Goal: Task Accomplishment & Management: Manage account settings

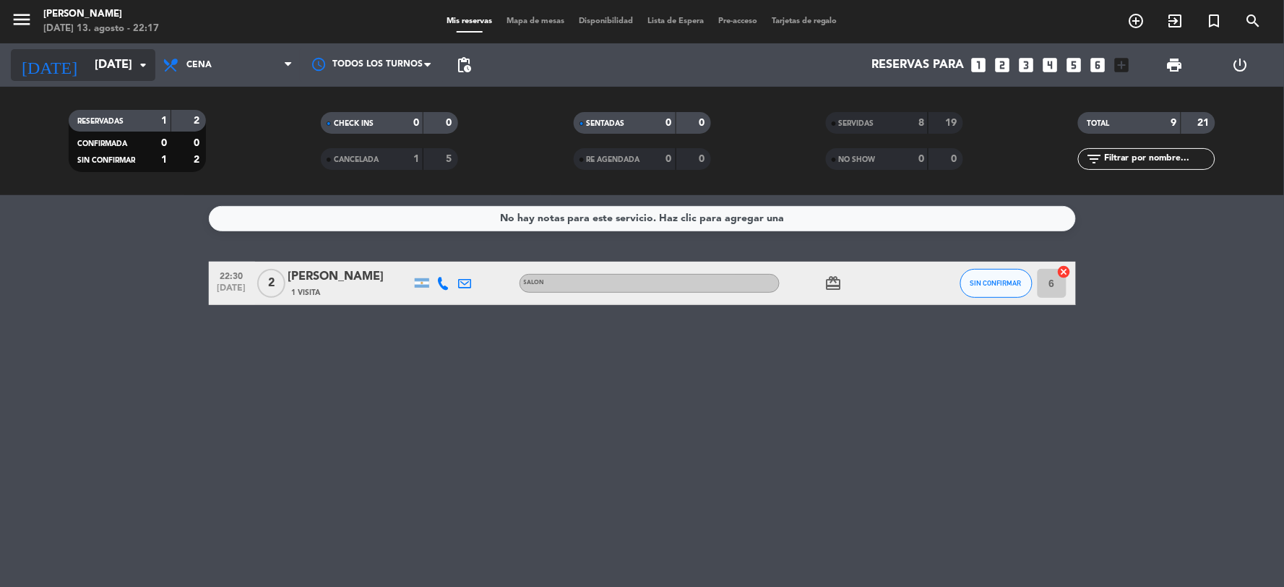
click at [105, 69] on input "[DATE]" at bounding box center [163, 65] width 153 height 28
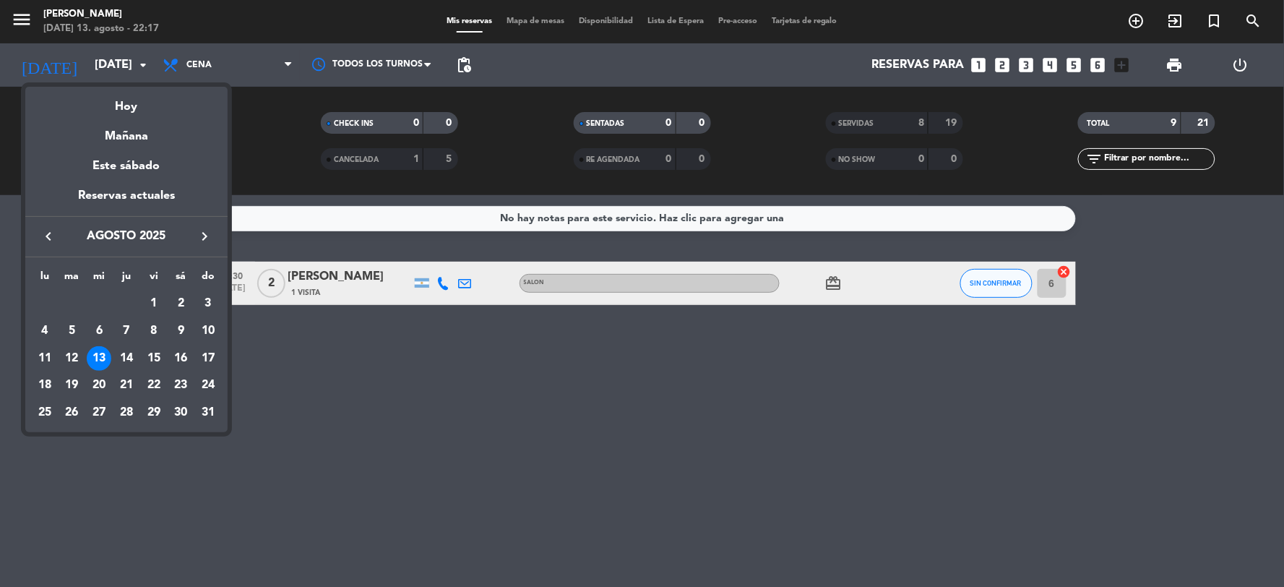
click at [132, 356] on div "14" at bounding box center [126, 358] width 25 height 25
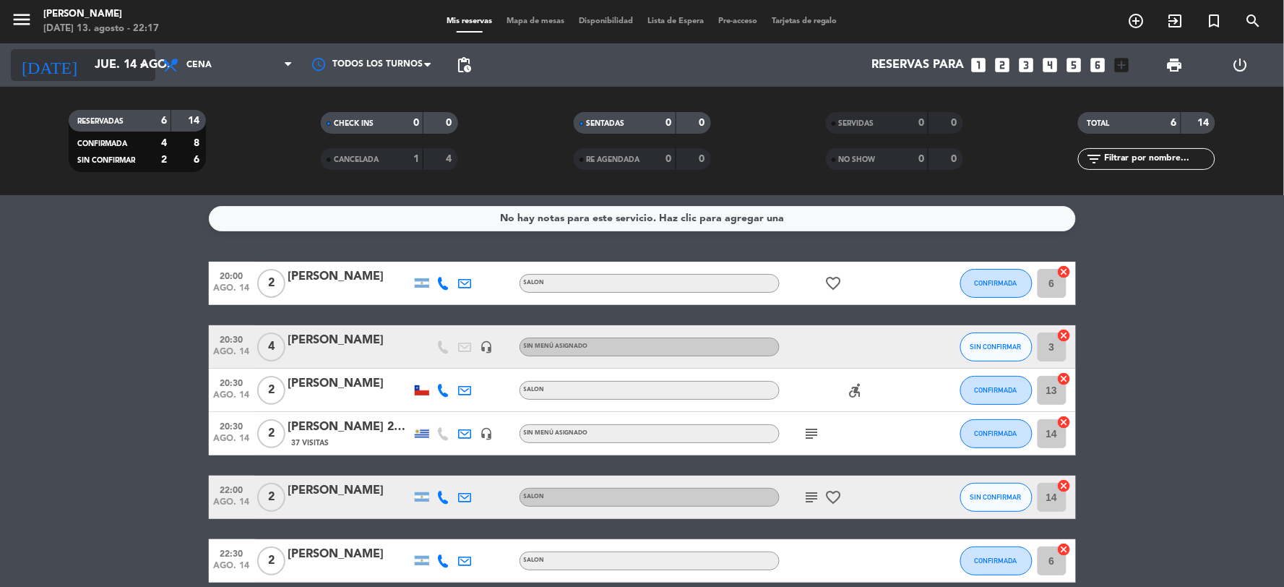
click at [112, 80] on div "[DATE] [DATE] arrow_drop_down" at bounding box center [83, 65] width 145 height 32
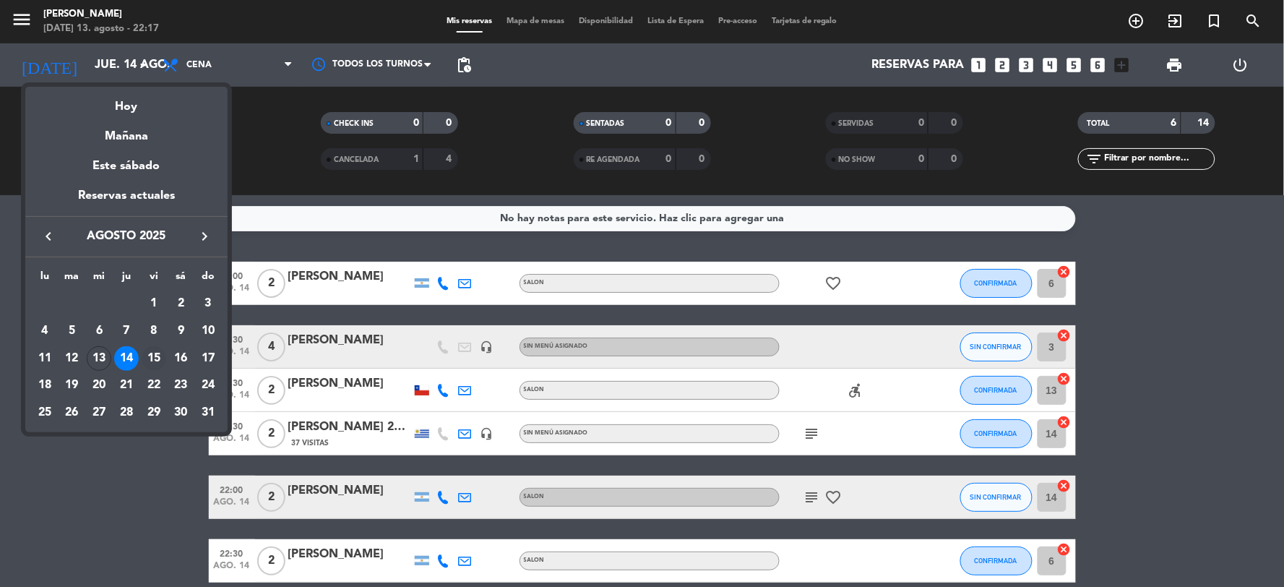
click at [161, 358] on div "15" at bounding box center [154, 358] width 25 height 25
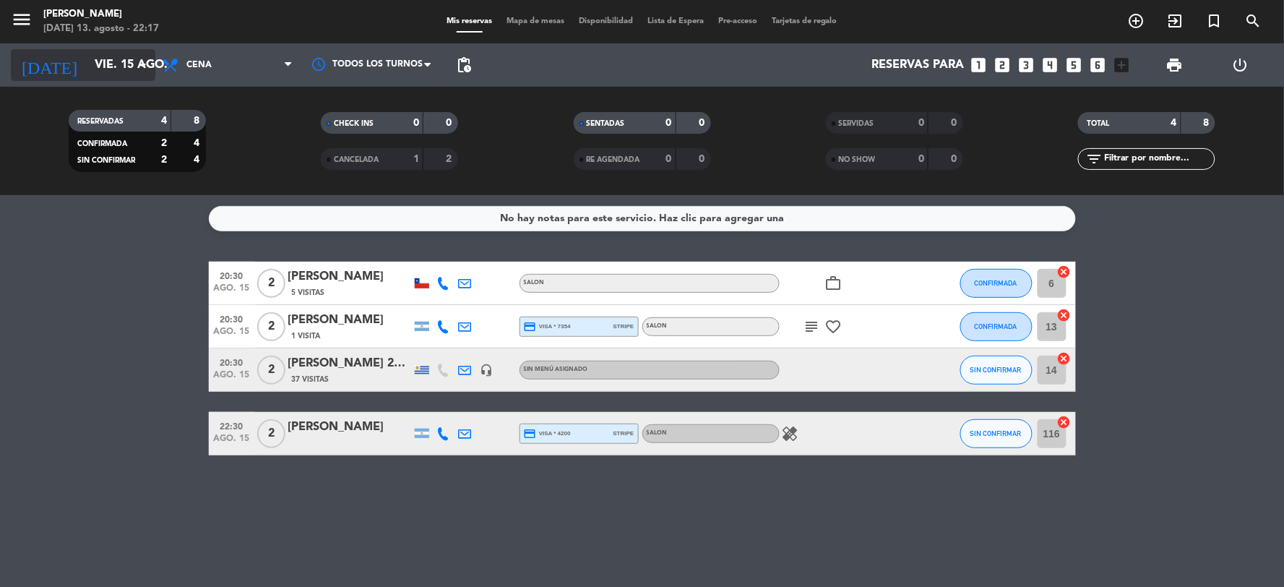
click at [98, 76] on input "vie. 15 ago." at bounding box center [163, 65] width 153 height 28
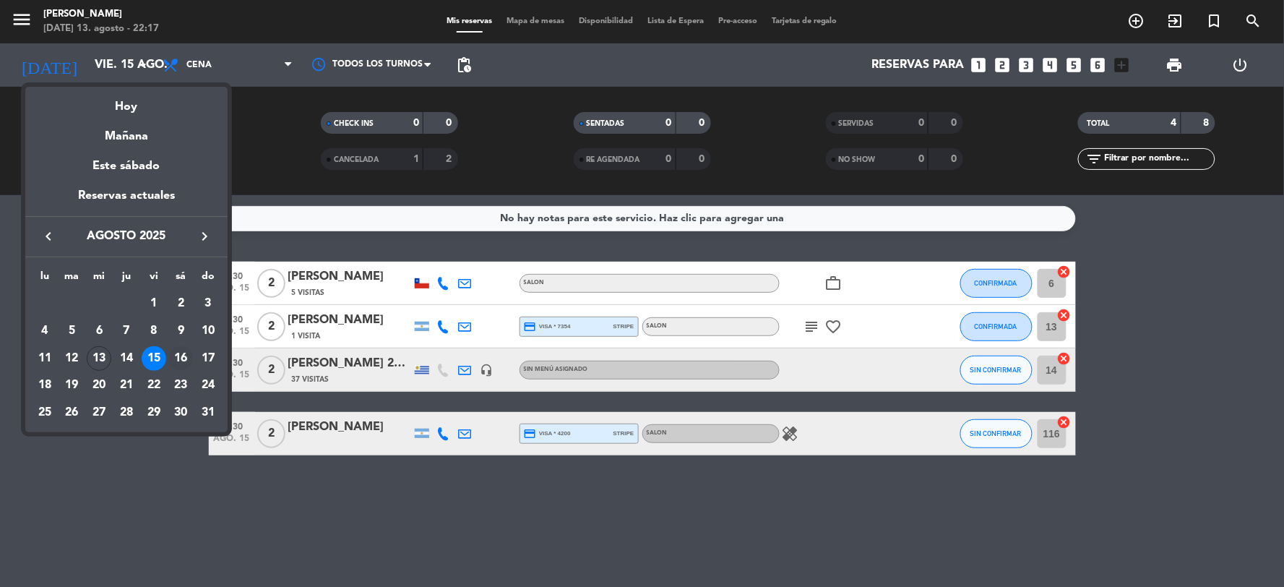
click at [178, 359] on div "16" at bounding box center [180, 358] width 25 height 25
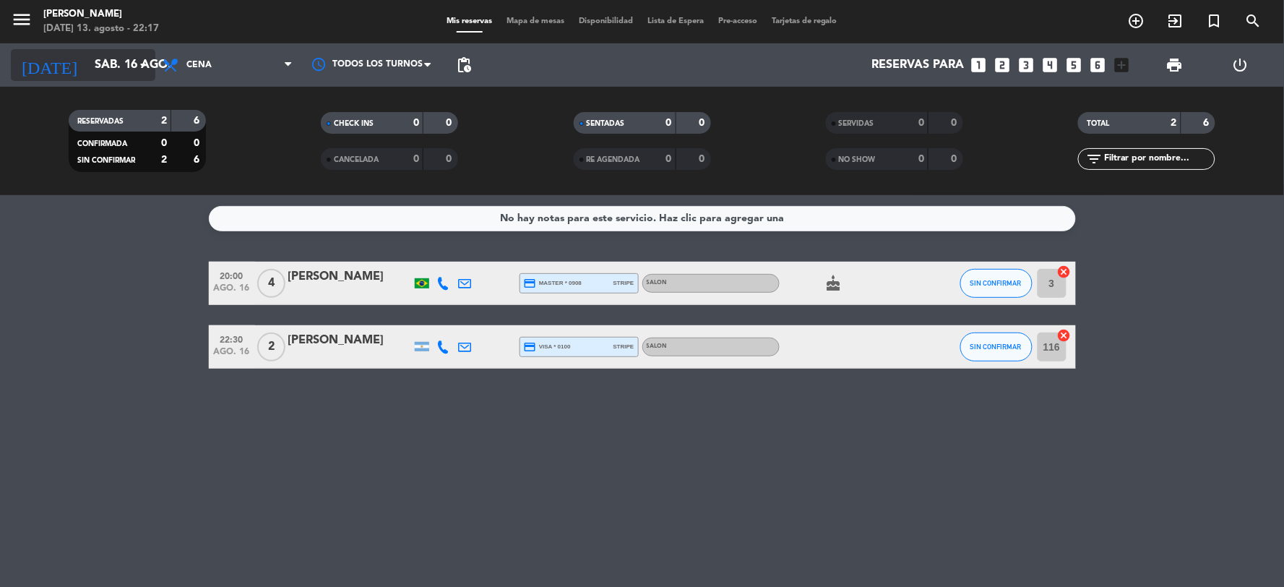
click at [119, 74] on input "sáb. 16 ago." at bounding box center [163, 65] width 153 height 28
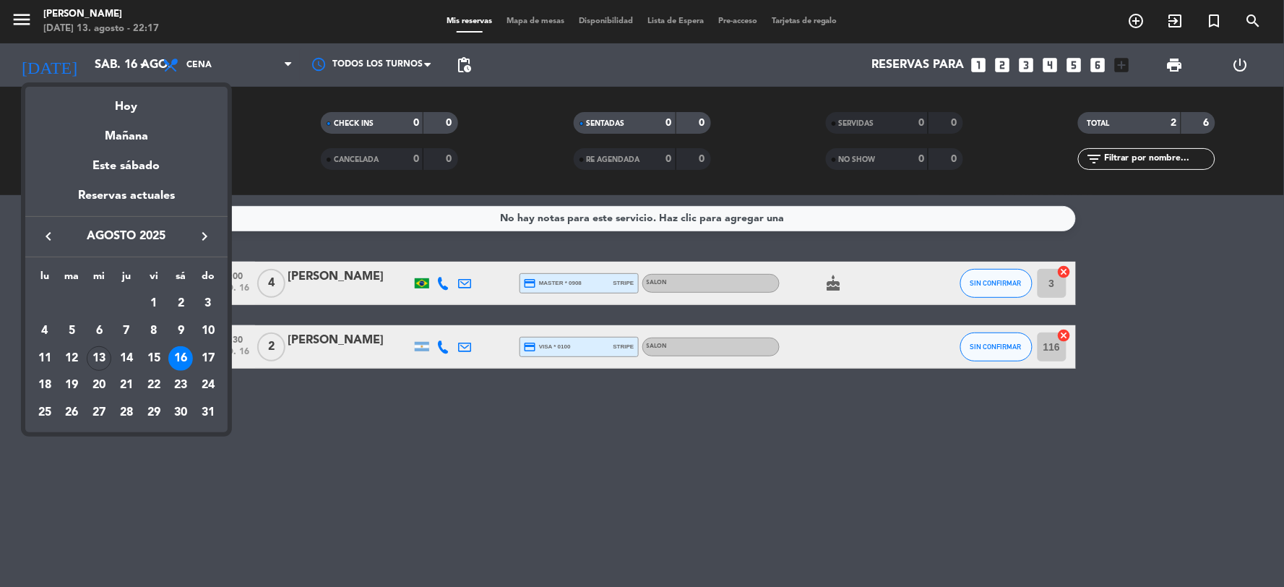
click at [95, 360] on div "13" at bounding box center [99, 358] width 25 height 25
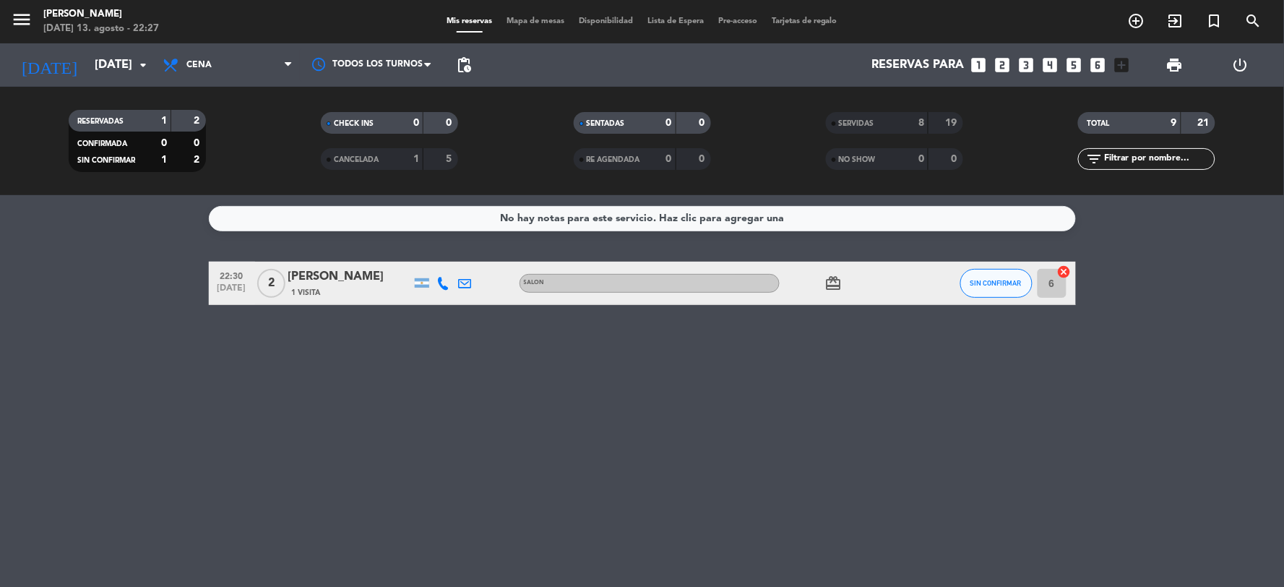
click at [1114, 128] on div "TOTAL" at bounding box center [1115, 123] width 66 height 17
click at [1190, 125] on div "21" at bounding box center [1198, 123] width 27 height 17
click at [1193, 123] on div "21" at bounding box center [1198, 123] width 27 height 17
click at [1189, 125] on div "21" at bounding box center [1198, 123] width 27 height 17
click at [186, 113] on div "2" at bounding box center [188, 121] width 27 height 17
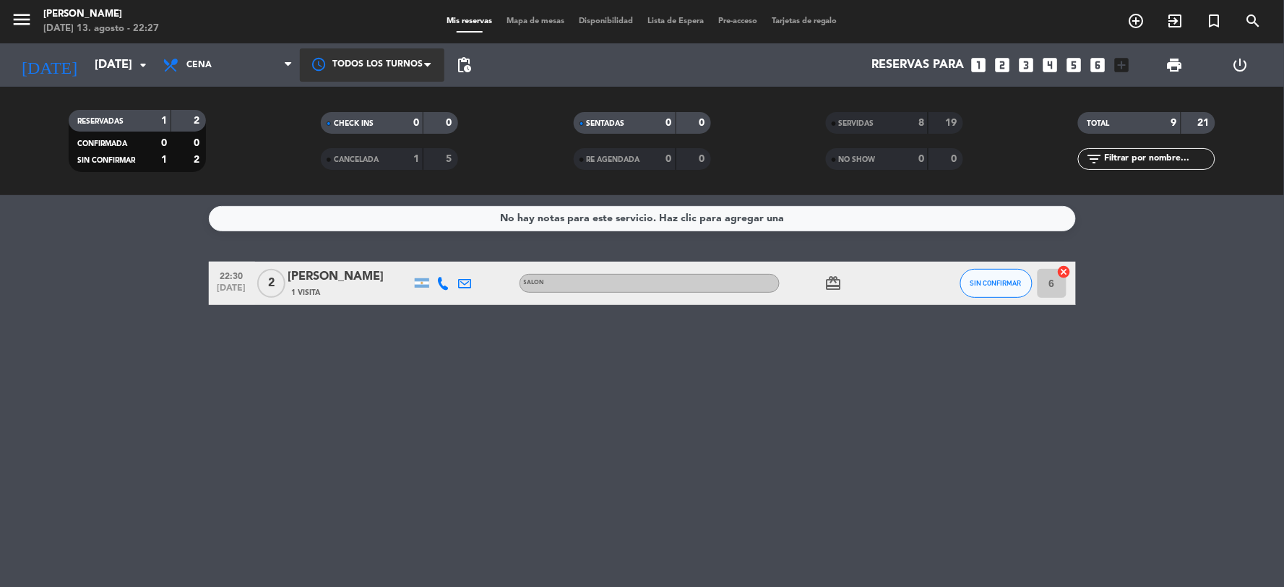
click at [351, 59] on div at bounding box center [372, 64] width 145 height 33
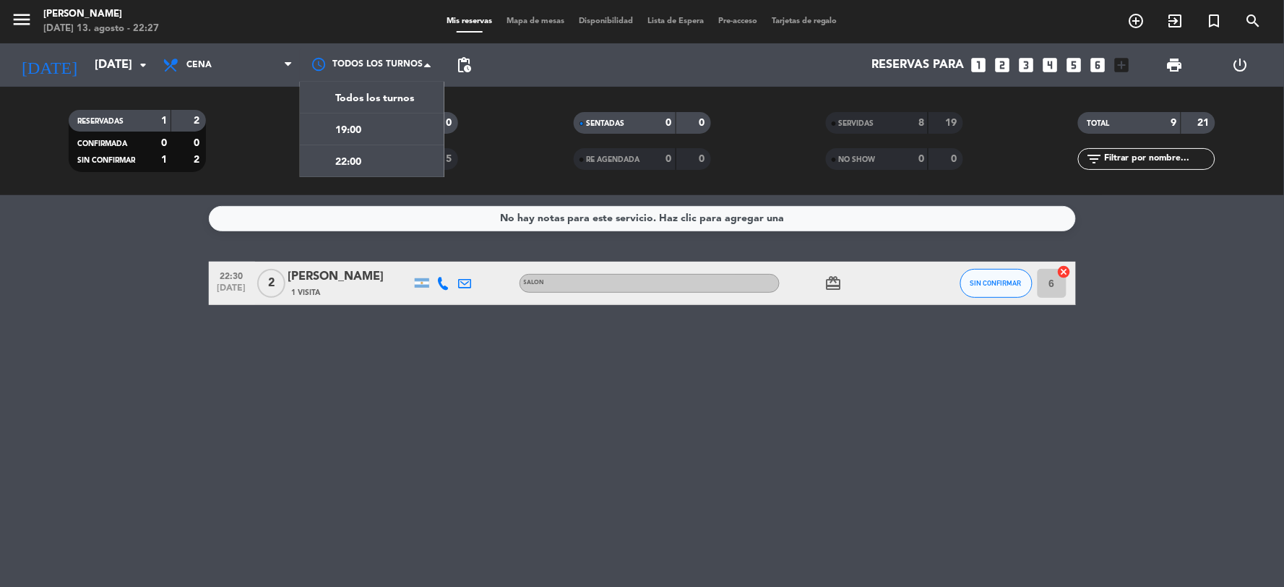
click at [727, 93] on div "RESERVADAS 1 2 CONFIRMADA 0 0 SIN CONFIRMAR 1 2 CHECK INS 0 0 CANCELADA 1 5 SEN…" at bounding box center [642, 141] width 1284 height 108
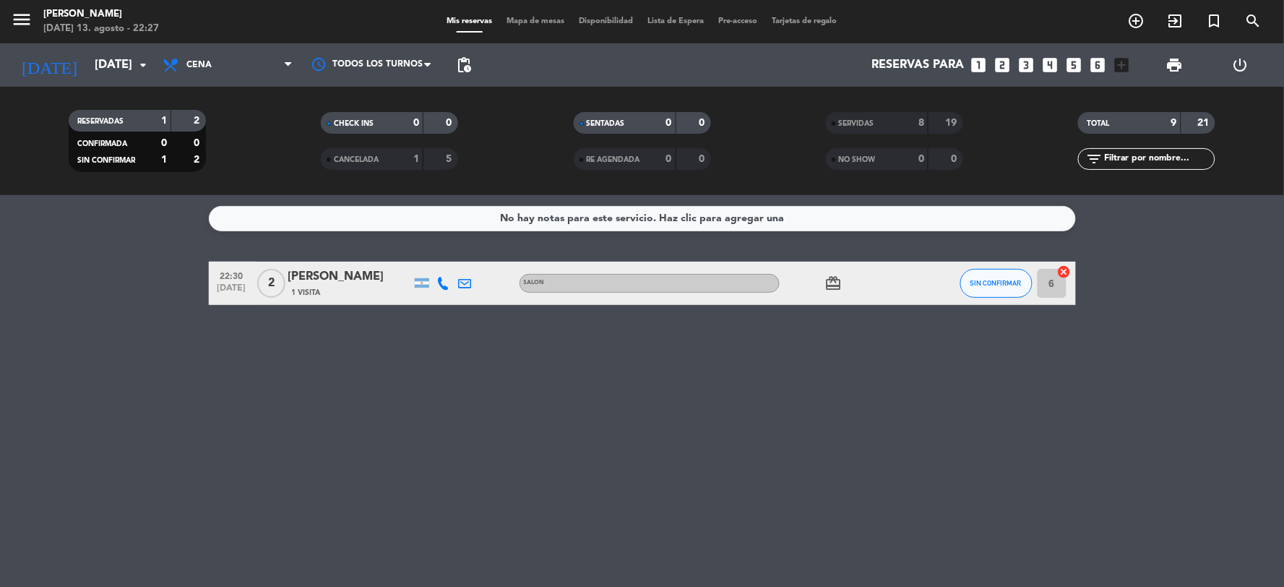
click at [598, 108] on div "SENTADAS 0 0 RE AGENDADA 0 0" at bounding box center [642, 141] width 252 height 80
click at [596, 113] on div "SENTADAS 0 0" at bounding box center [642, 123] width 137 height 22
click at [607, 124] on span "SENTADAS" at bounding box center [606, 123] width 38 height 7
click at [947, 126] on strong "19" at bounding box center [952, 123] width 14 height 10
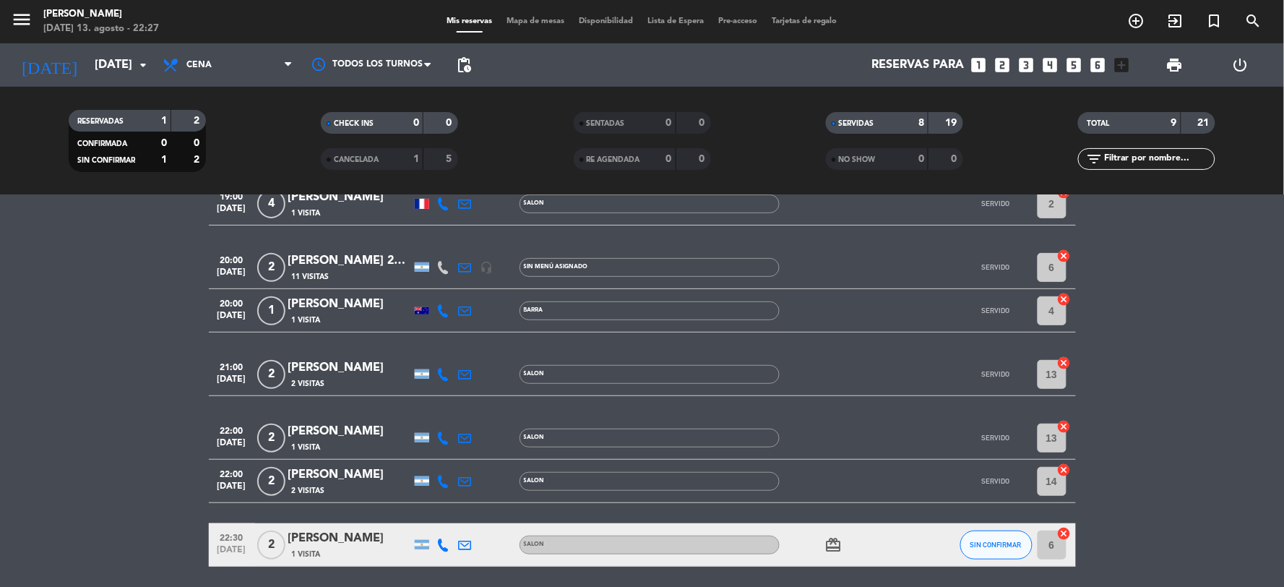
scroll to position [218, 0]
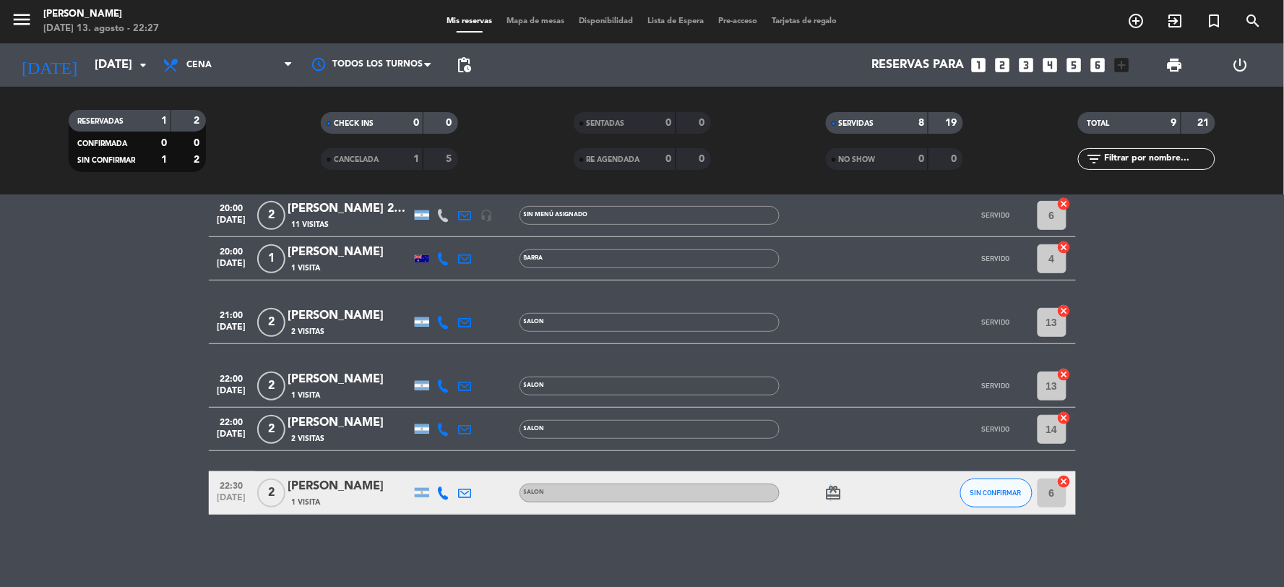
click at [830, 494] on icon "card_giftcard" at bounding box center [833, 492] width 17 height 17
click at [1113, 127] on div "TOTAL" at bounding box center [1115, 123] width 66 height 17
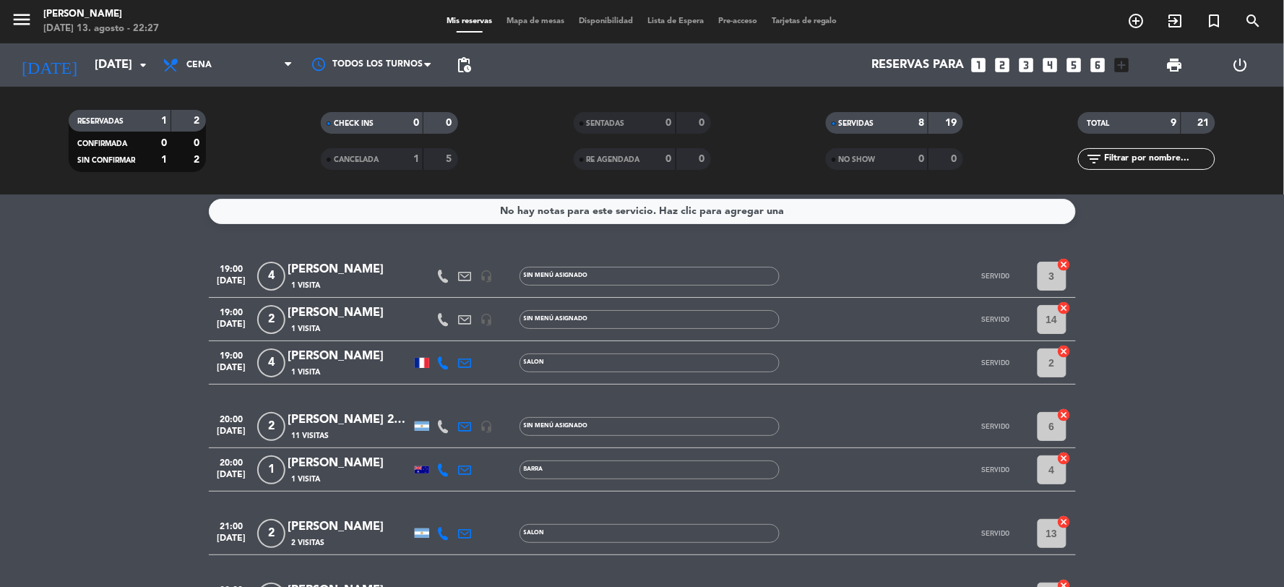
scroll to position [0, 0]
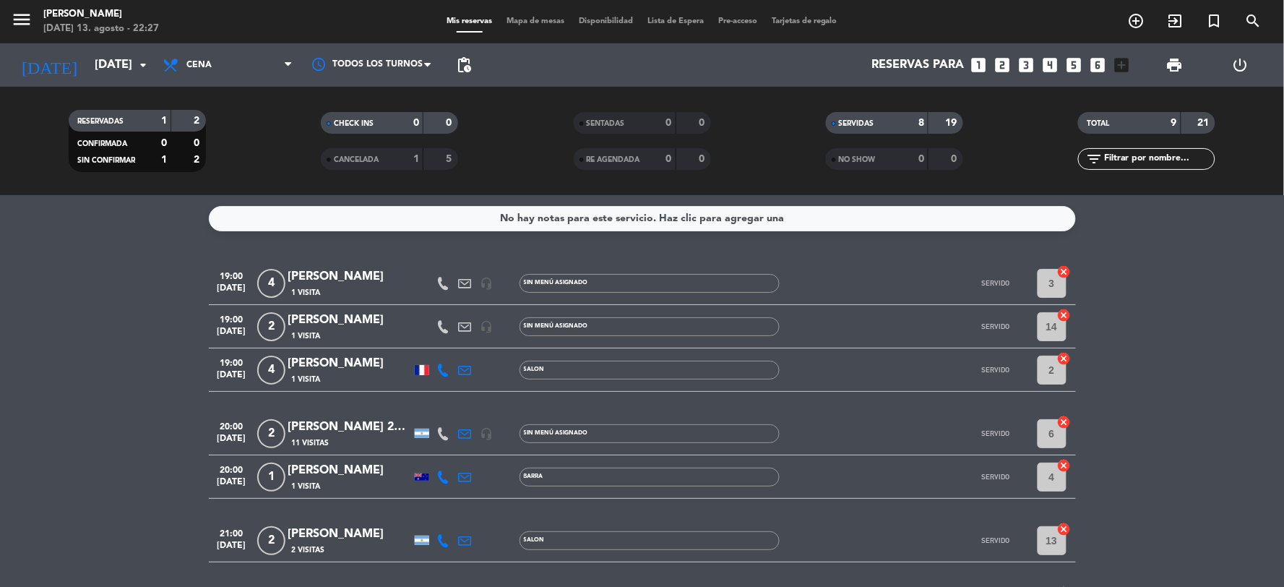
click at [843, 120] on span "SERVIDAS" at bounding box center [856, 123] width 35 height 7
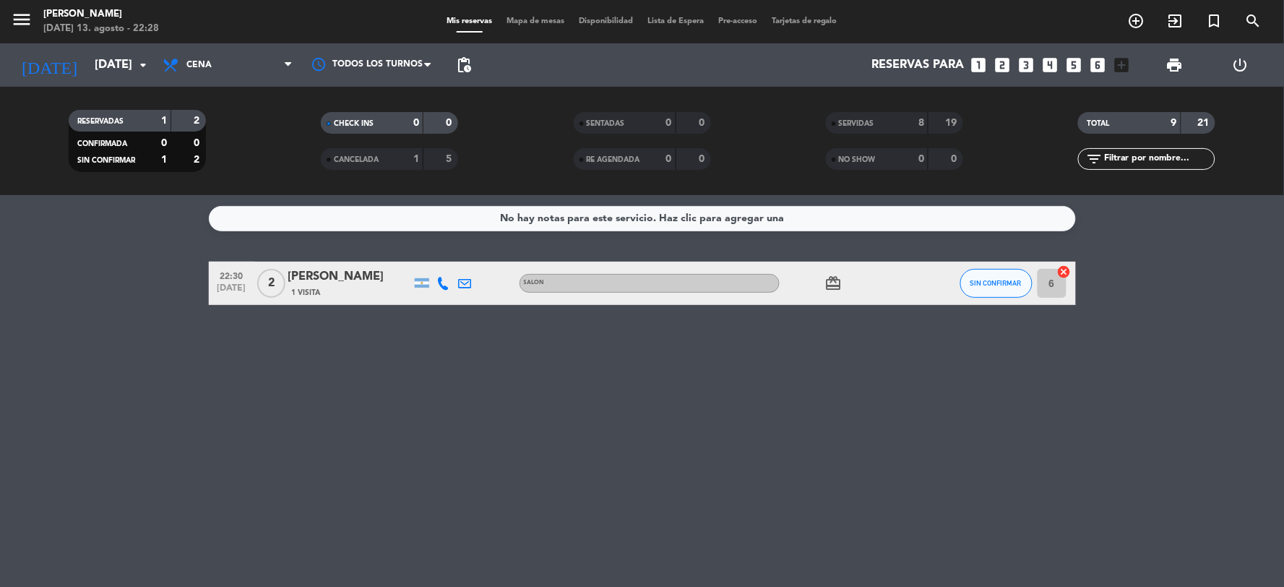
click at [149, 272] on bookings-row "22:30 [DATE] 2 [PERSON_NAME] 1 Visita SALON card_giftcard SIN CONFIRMAR 6 cancel" at bounding box center [642, 283] width 1284 height 43
click at [991, 285] on button "SIN CONFIRMAR" at bounding box center [997, 283] width 72 height 29
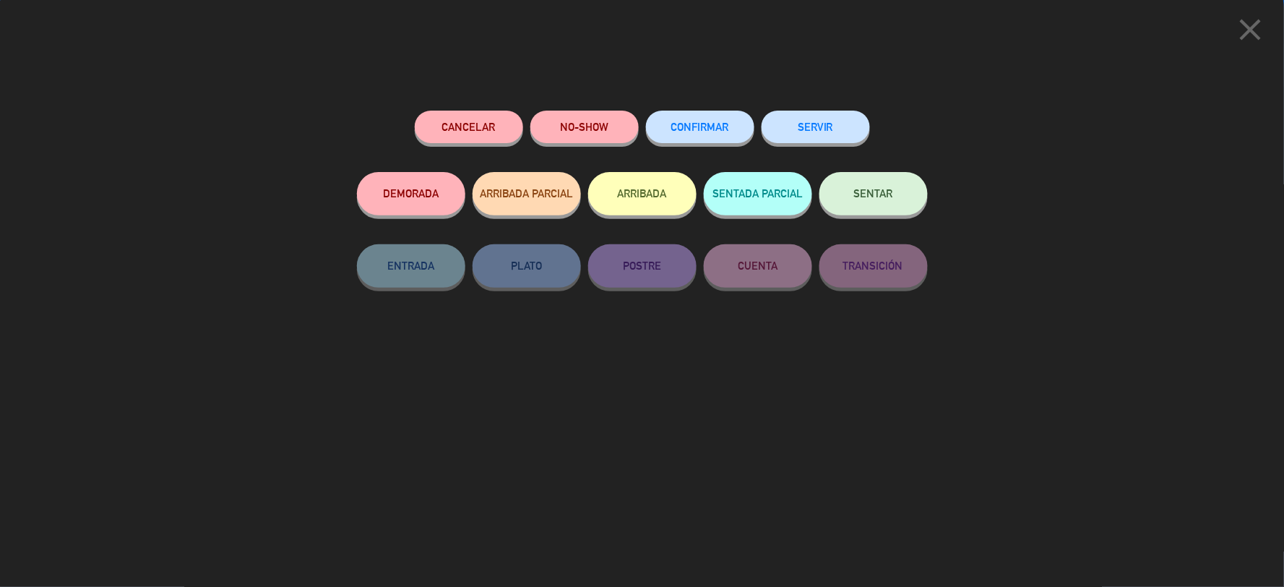
click at [702, 124] on span "CONFIRMAR" at bounding box center [700, 127] width 58 height 12
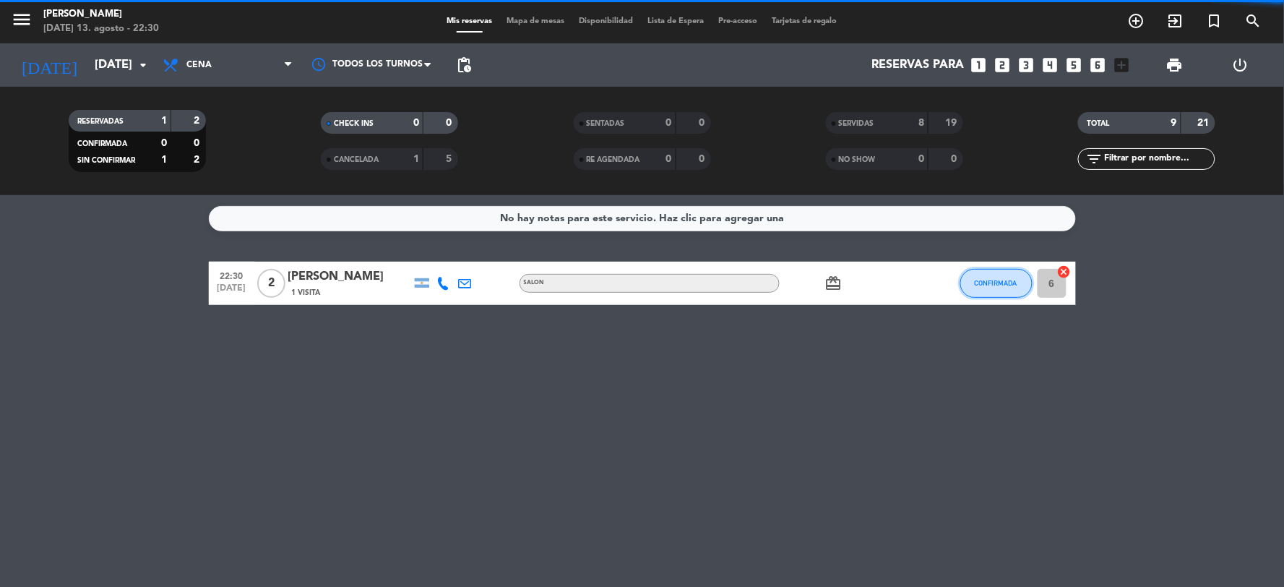
click at [981, 294] on button "CONFIRMADA" at bounding box center [997, 283] width 72 height 29
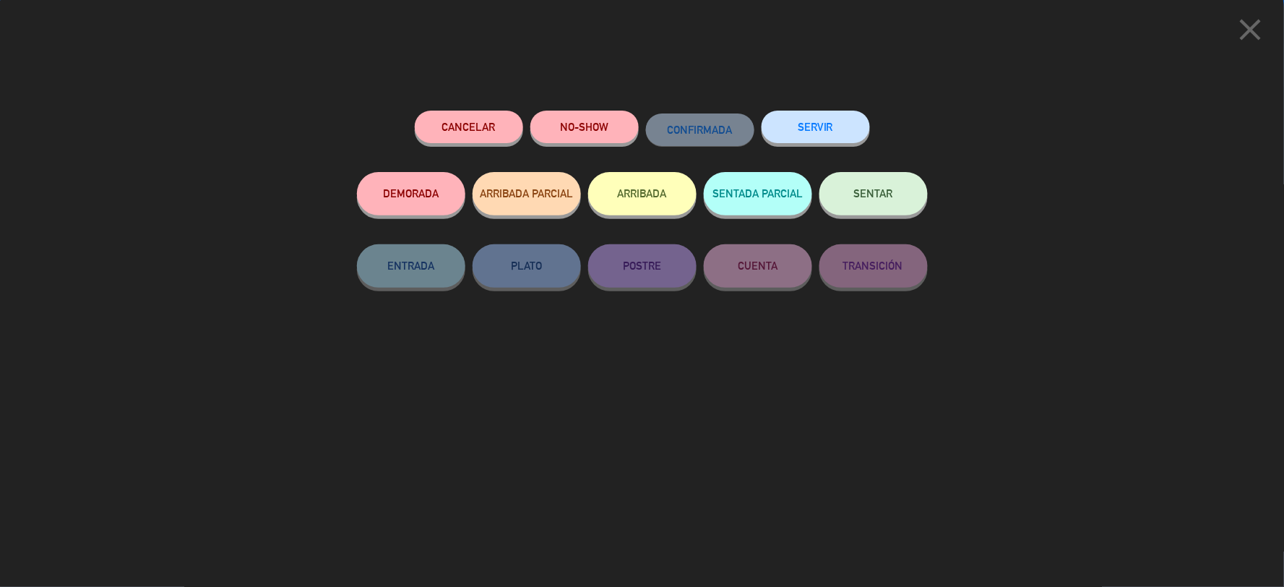
click at [799, 106] on div "Cancelar NO-SHOW CONFIRMADA SERVIR DEMORADA ARRIBADA PARCIAL ARRIBADA SENTADA P…" at bounding box center [642, 343] width 591 height 486
click at [814, 120] on button "SERVIR" at bounding box center [816, 127] width 108 height 33
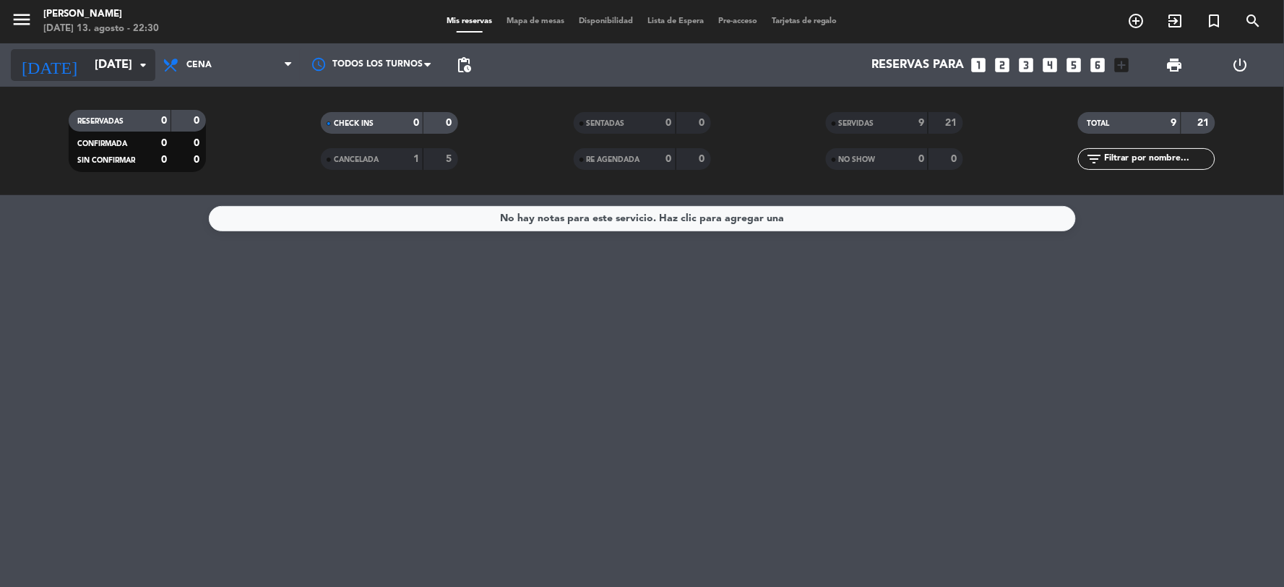
click at [136, 69] on icon "arrow_drop_down" at bounding box center [142, 64] width 17 height 17
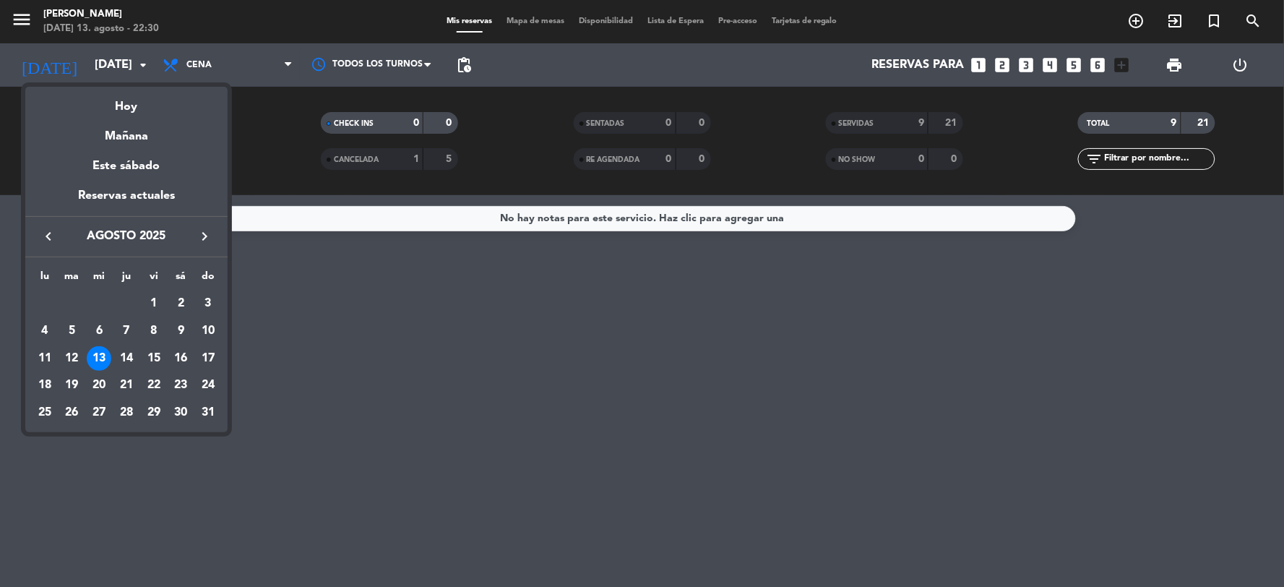
drag, startPoint x: 132, startPoint y: 358, endPoint x: 138, endPoint y: 349, distance: 11.0
click at [132, 358] on div "14" at bounding box center [126, 358] width 25 height 25
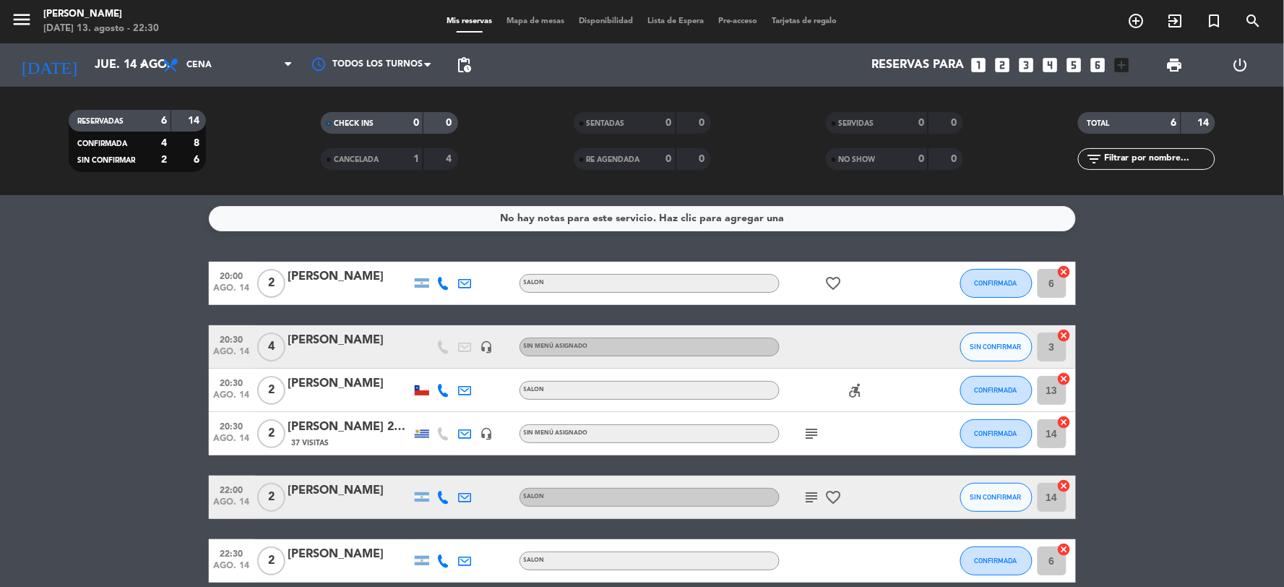
click at [792, 431] on div "subject" at bounding box center [845, 433] width 130 height 43
click at [804, 431] on icon "subject" at bounding box center [812, 433] width 17 height 17
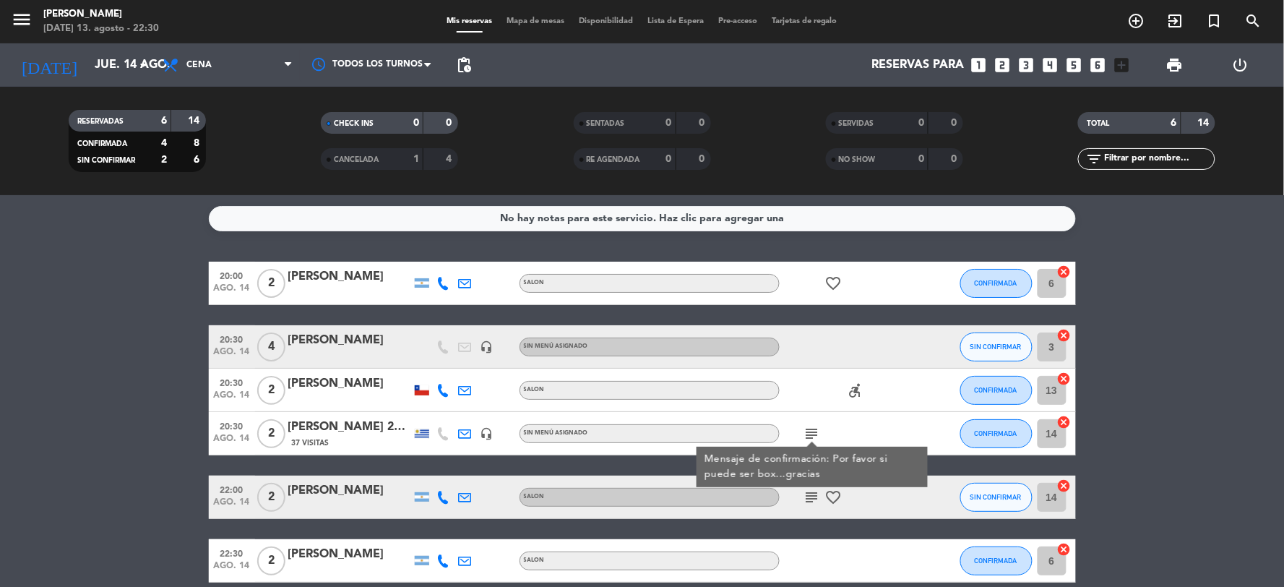
drag, startPoint x: 889, startPoint y: 424, endPoint x: 864, endPoint y: 442, distance: 30.1
click at [882, 429] on div "subject Mensaje de confirmación: Por favor si puede ser box...gracias" at bounding box center [845, 433] width 130 height 43
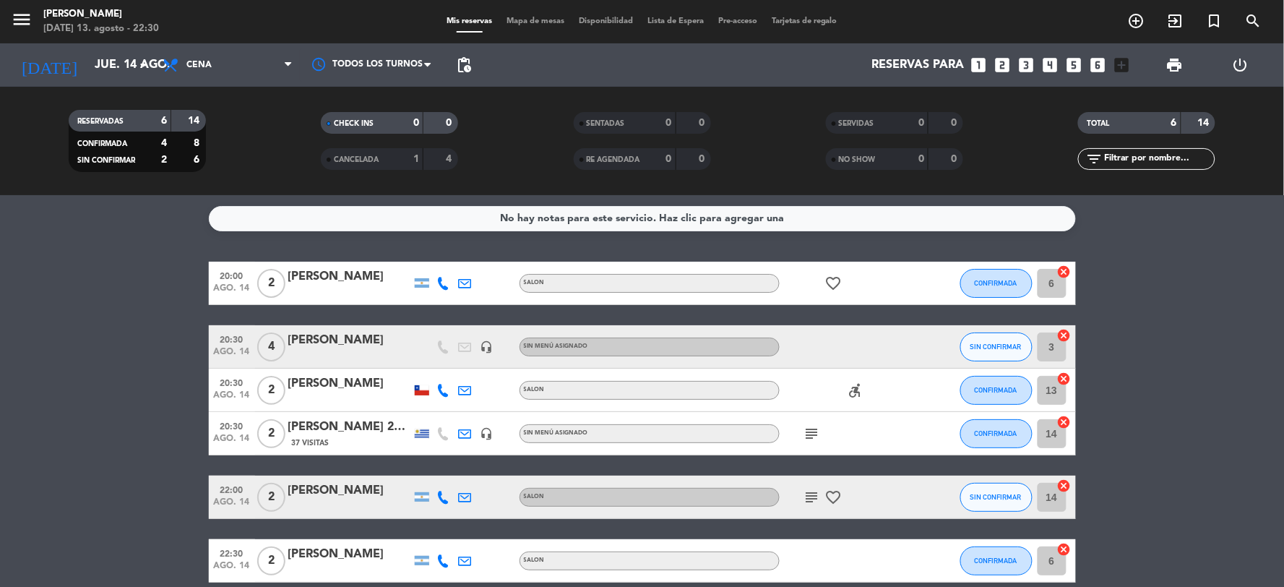
click at [804, 496] on icon "subject" at bounding box center [812, 497] width 17 height 17
click at [914, 470] on div "20:00 [DATE] 2 [PERSON_NAME] SALON favorite_border CONFIRMADA 6 cancel 20:30 [D…" at bounding box center [642, 422] width 867 height 321
click at [858, 385] on icon "accessible_forward" at bounding box center [855, 390] width 17 height 17
click at [901, 431] on div "subject" at bounding box center [845, 433] width 130 height 43
click at [119, 51] on div "[DATE] [DATE] arrow_drop_down" at bounding box center [83, 65] width 145 height 32
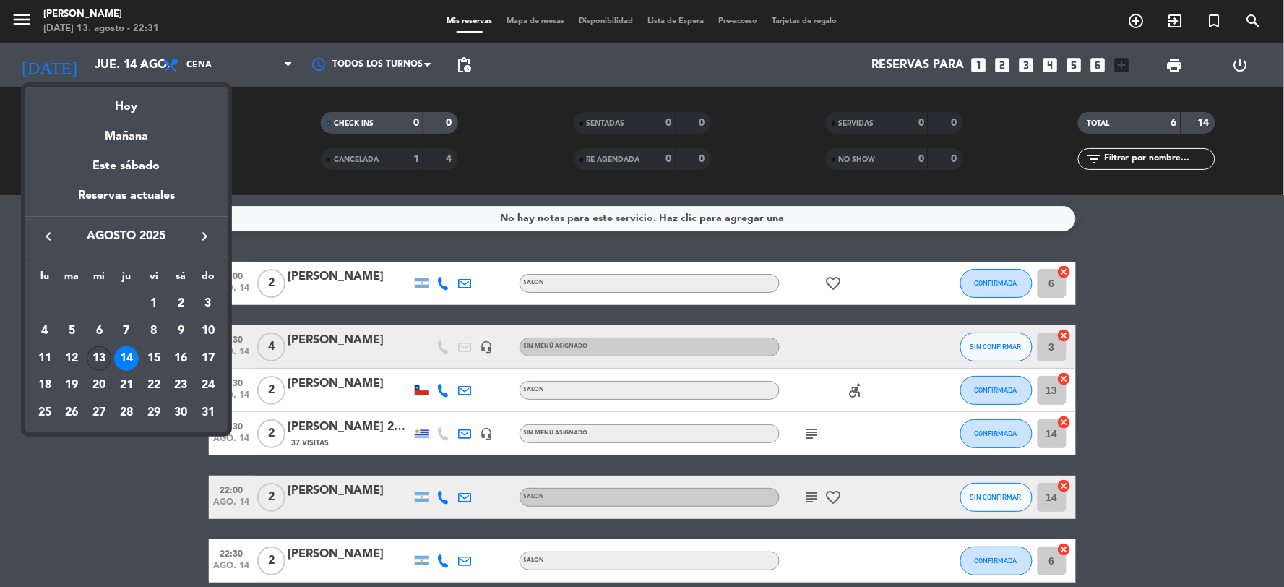
click at [106, 361] on div "13" at bounding box center [99, 358] width 25 height 25
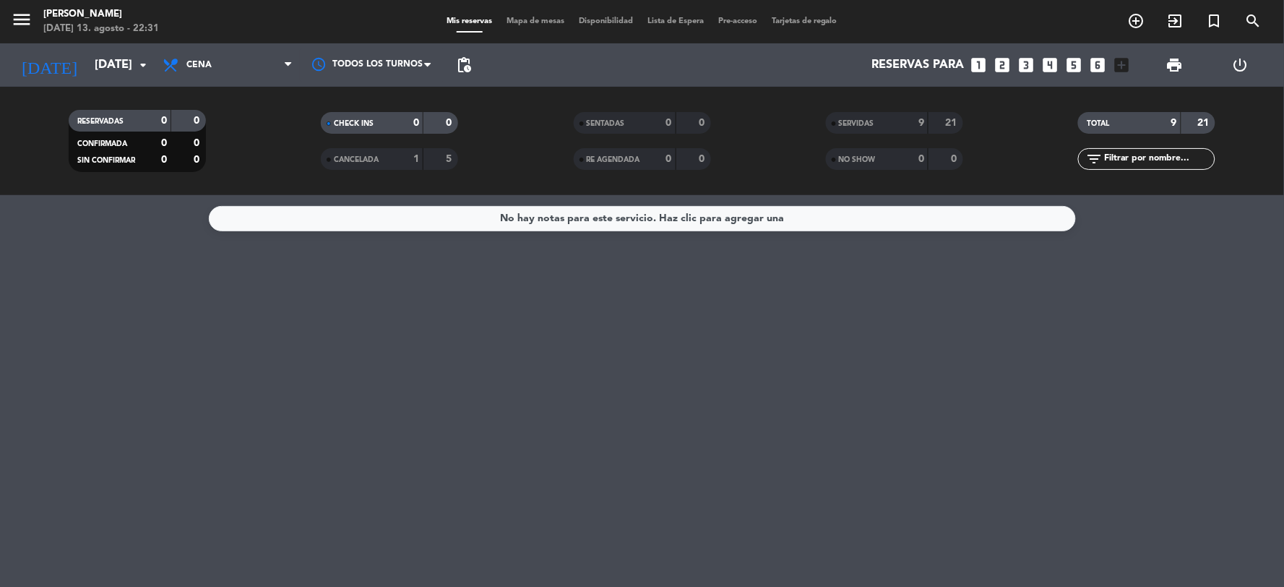
drag, startPoint x: 103, startPoint y: 354, endPoint x: 116, endPoint y: 345, distance: 15.6
click at [116, 345] on div "No hay notas para este servicio. Haz clic para agregar una" at bounding box center [642, 391] width 1284 height 392
click at [90, 67] on input "[DATE]" at bounding box center [163, 65] width 153 height 28
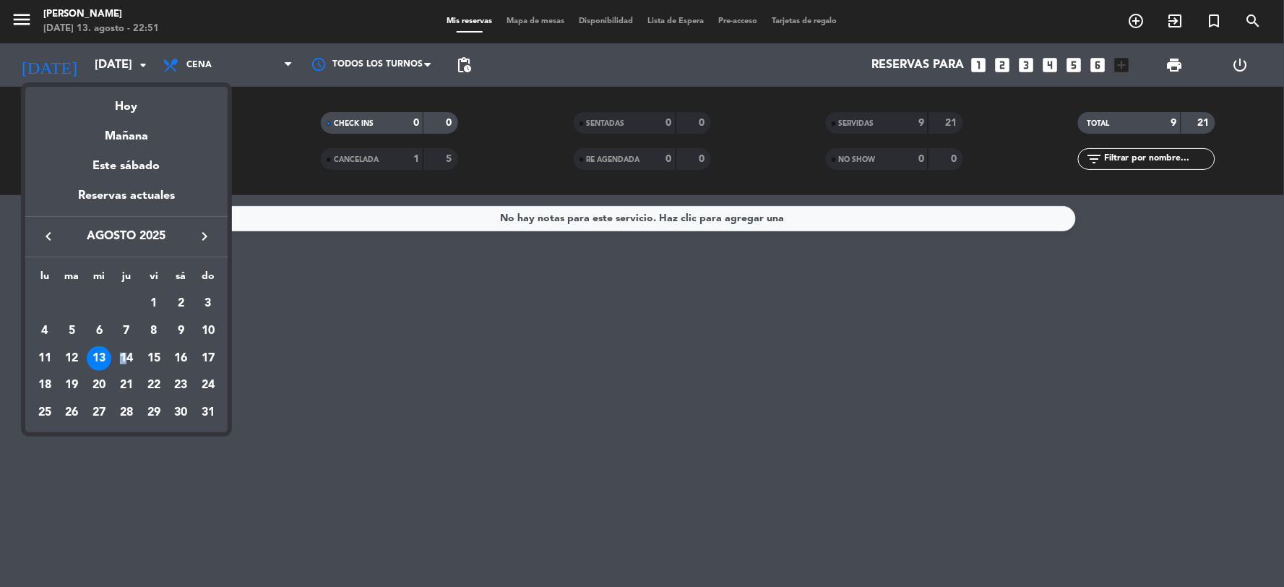
click at [124, 359] on div "14" at bounding box center [126, 358] width 25 height 25
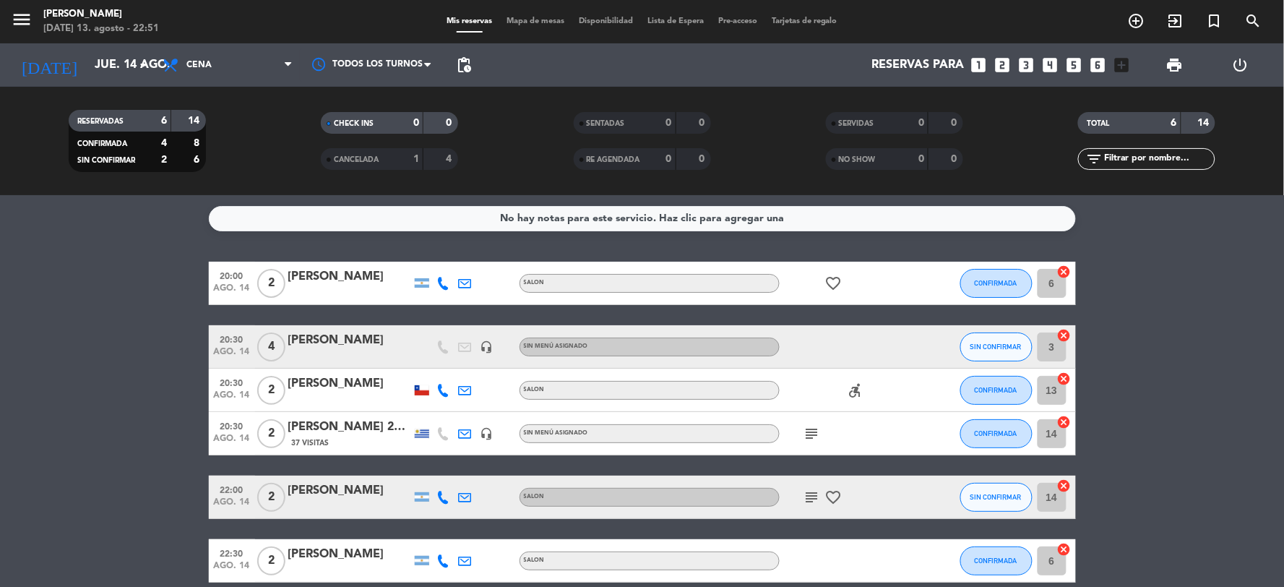
scroll to position [67, 0]
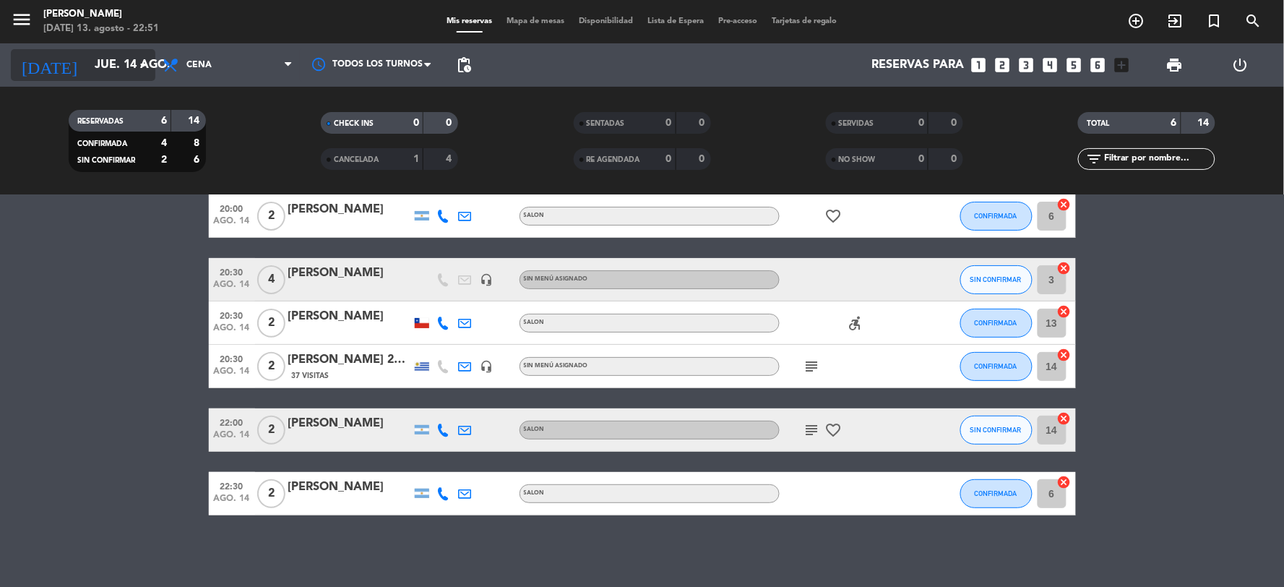
click at [87, 54] on input "jue. 14 ago." at bounding box center [163, 65] width 153 height 28
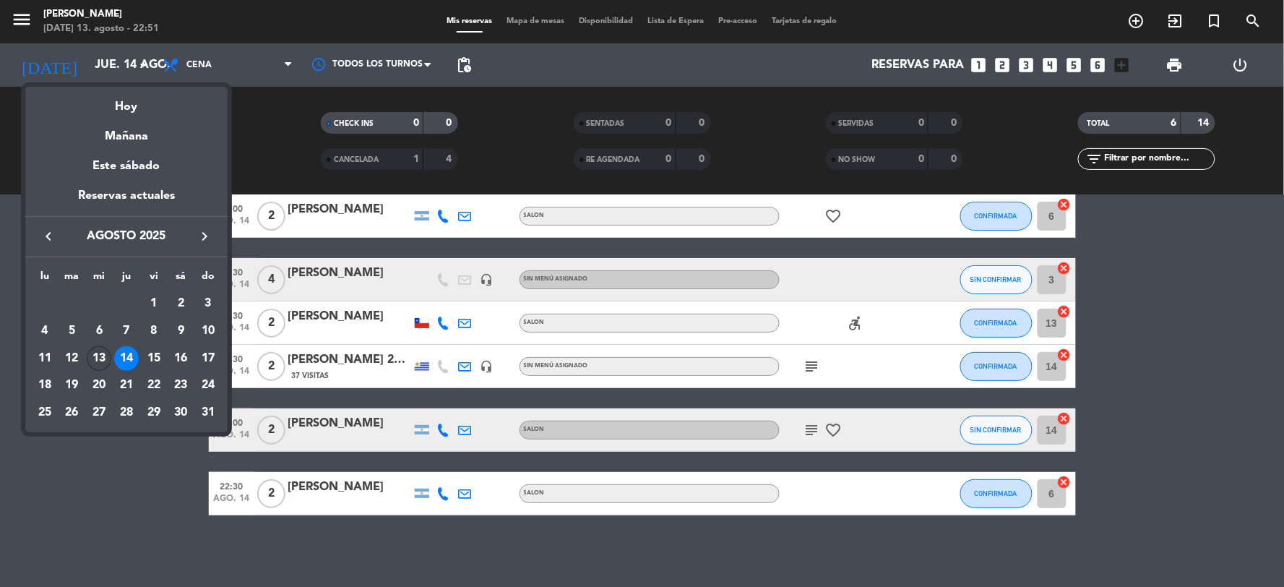
click at [98, 358] on div "13" at bounding box center [99, 358] width 25 height 25
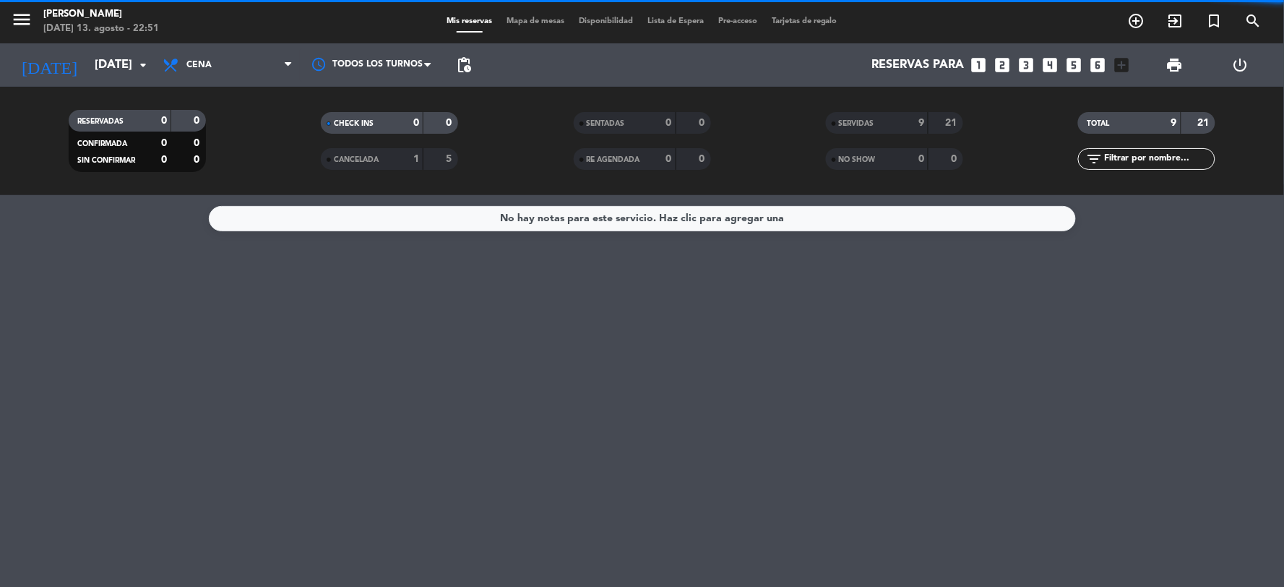
scroll to position [0, 0]
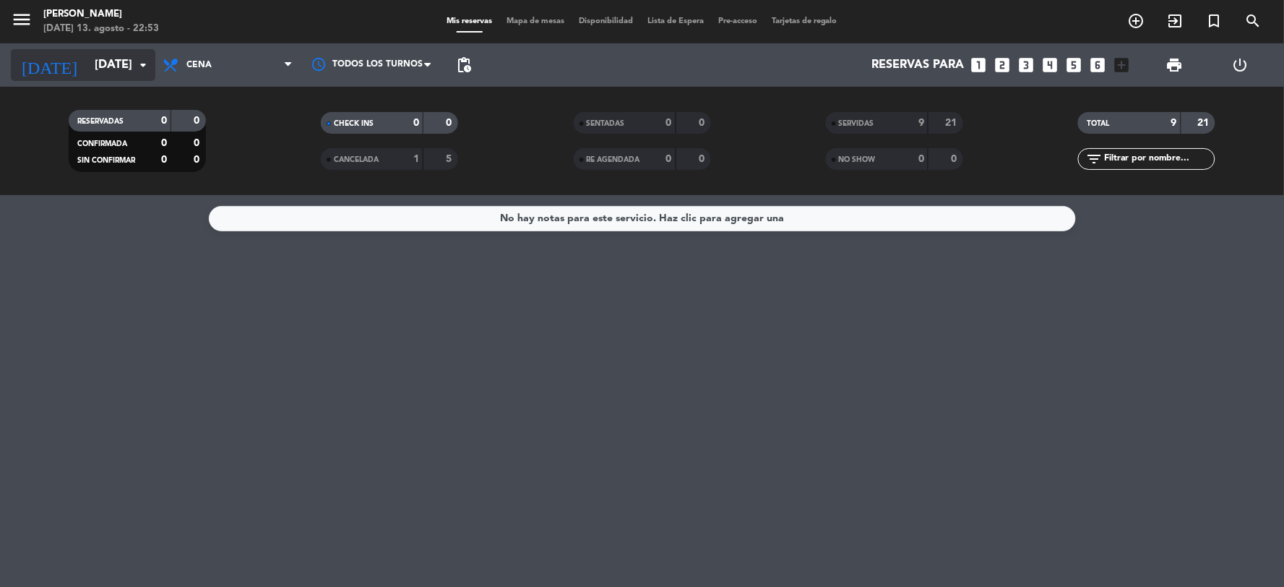
click at [87, 69] on input "[DATE]" at bounding box center [163, 65] width 153 height 28
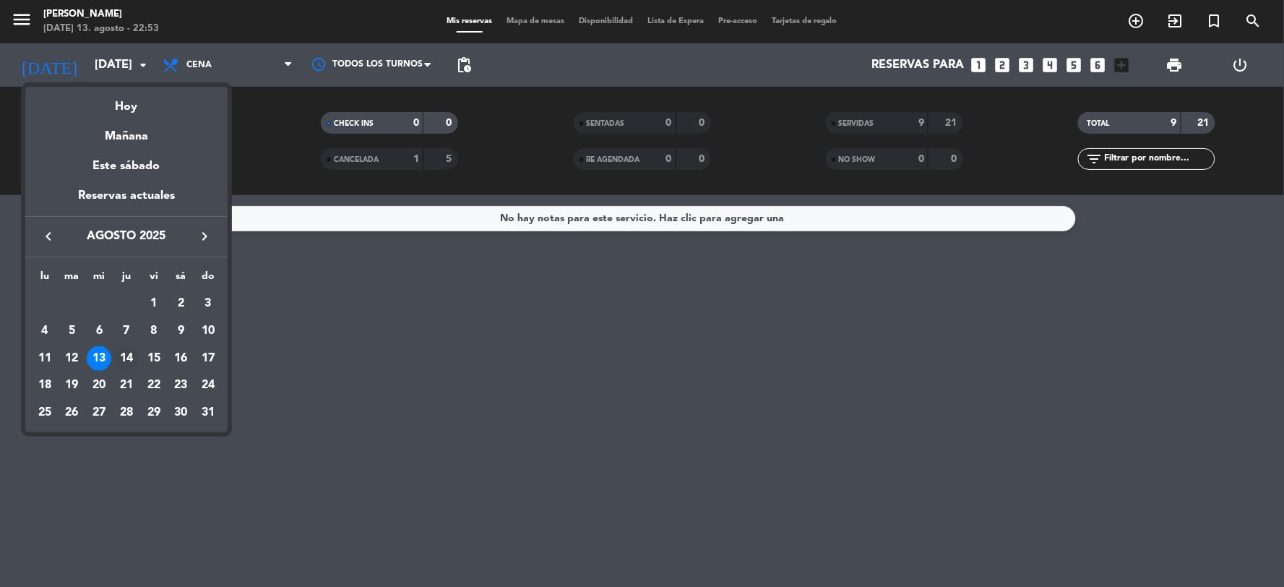
click at [126, 358] on div "14" at bounding box center [126, 358] width 25 height 25
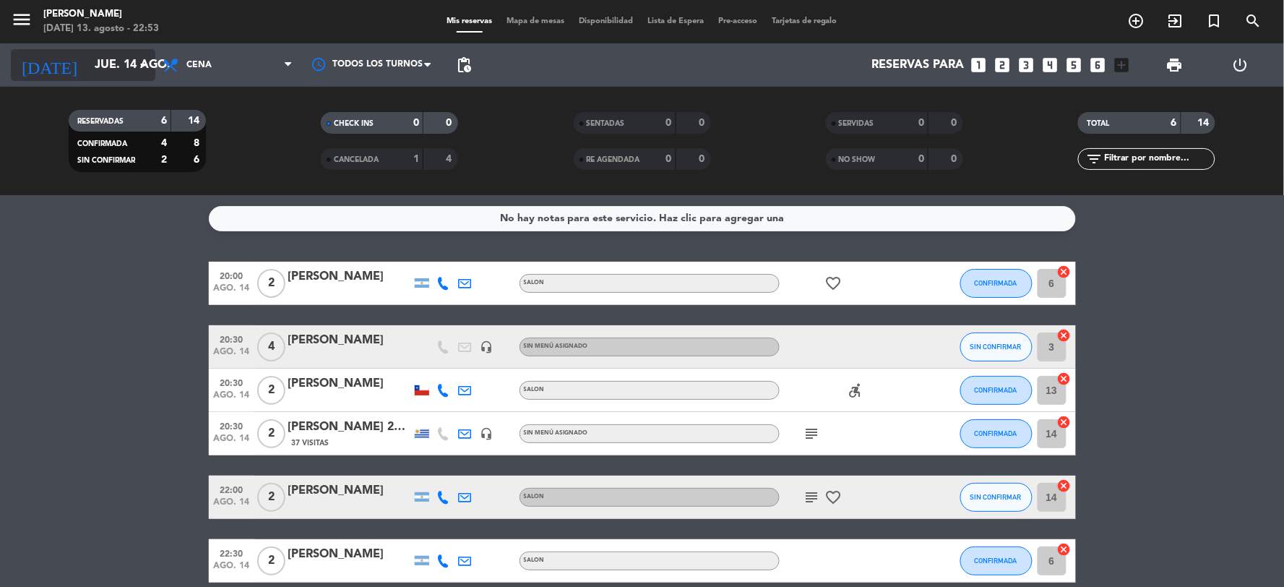
click at [87, 61] on input "jue. 14 ago." at bounding box center [163, 65] width 153 height 28
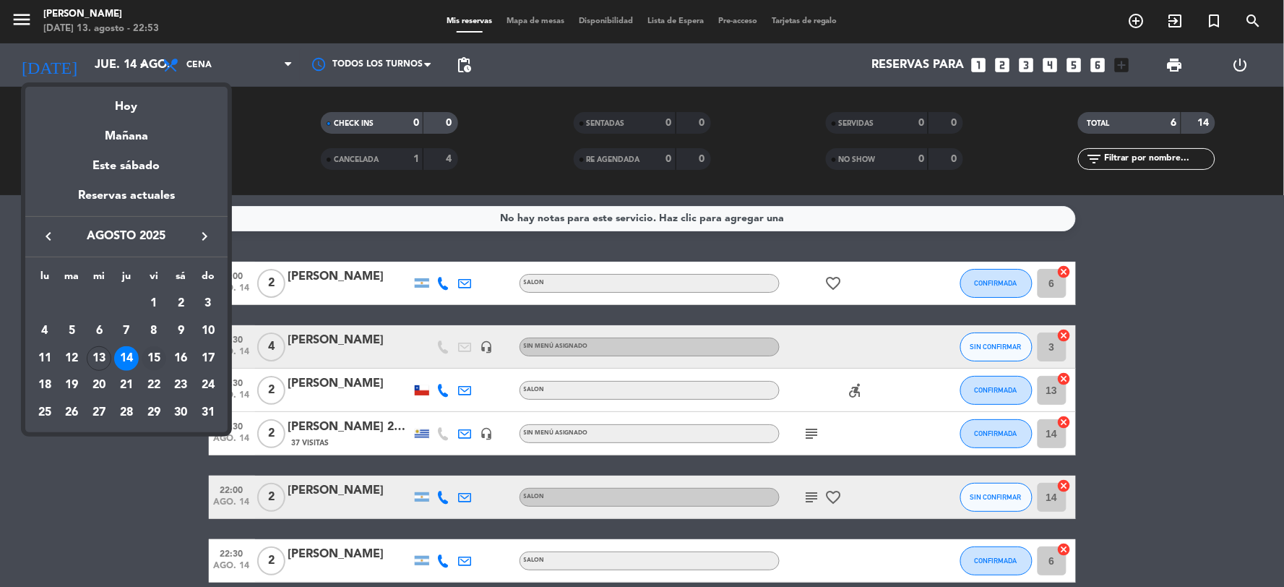
click at [150, 348] on div "15" at bounding box center [154, 358] width 25 height 25
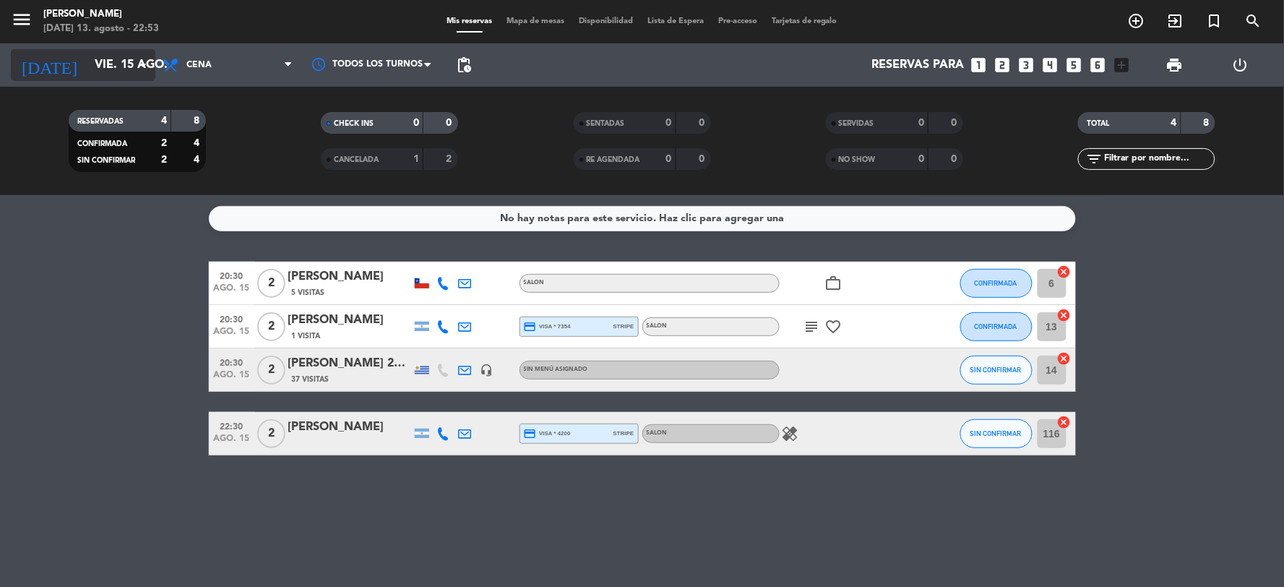
click at [103, 60] on input "vie. 15 ago." at bounding box center [163, 65] width 153 height 28
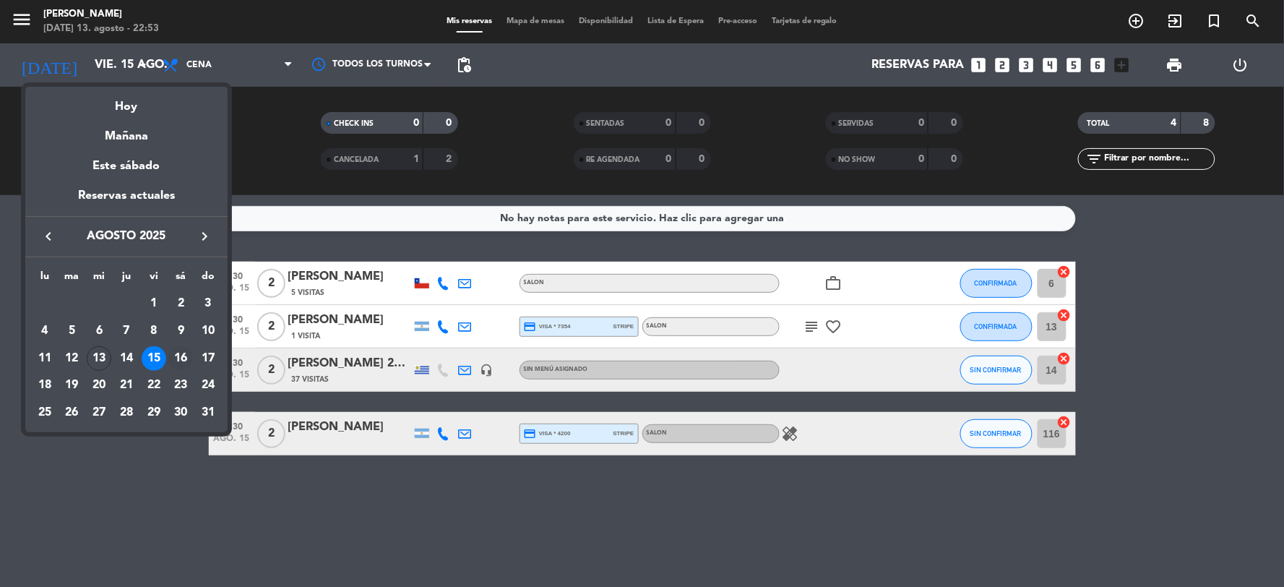
click at [179, 356] on div "16" at bounding box center [180, 358] width 25 height 25
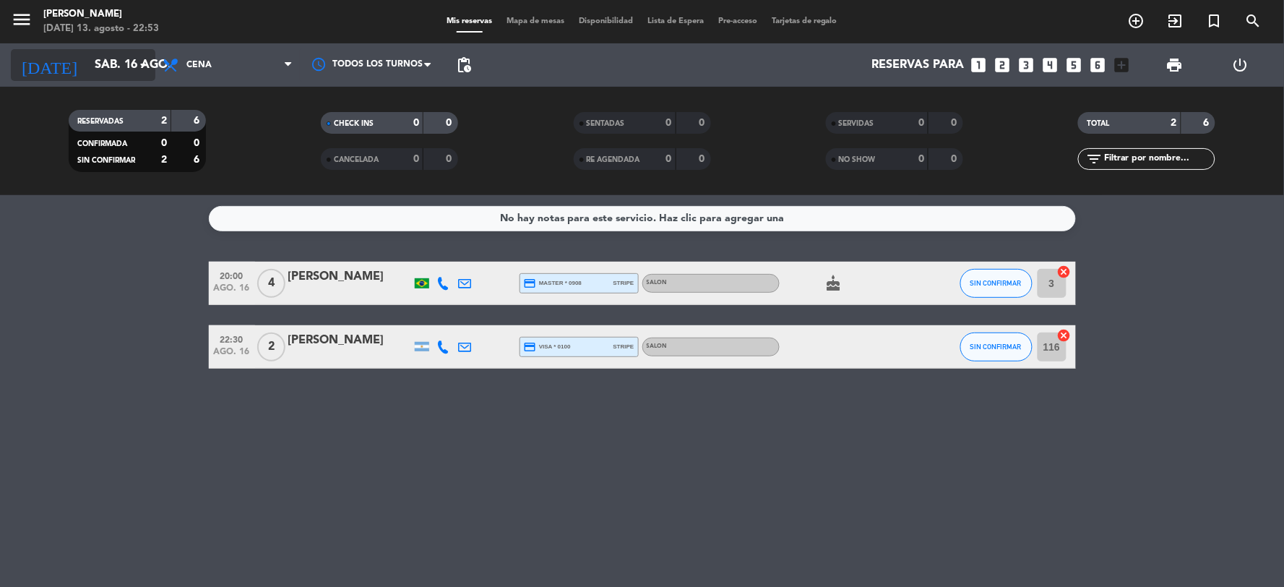
click at [87, 59] on input "sáb. 16 ago." at bounding box center [163, 65] width 153 height 28
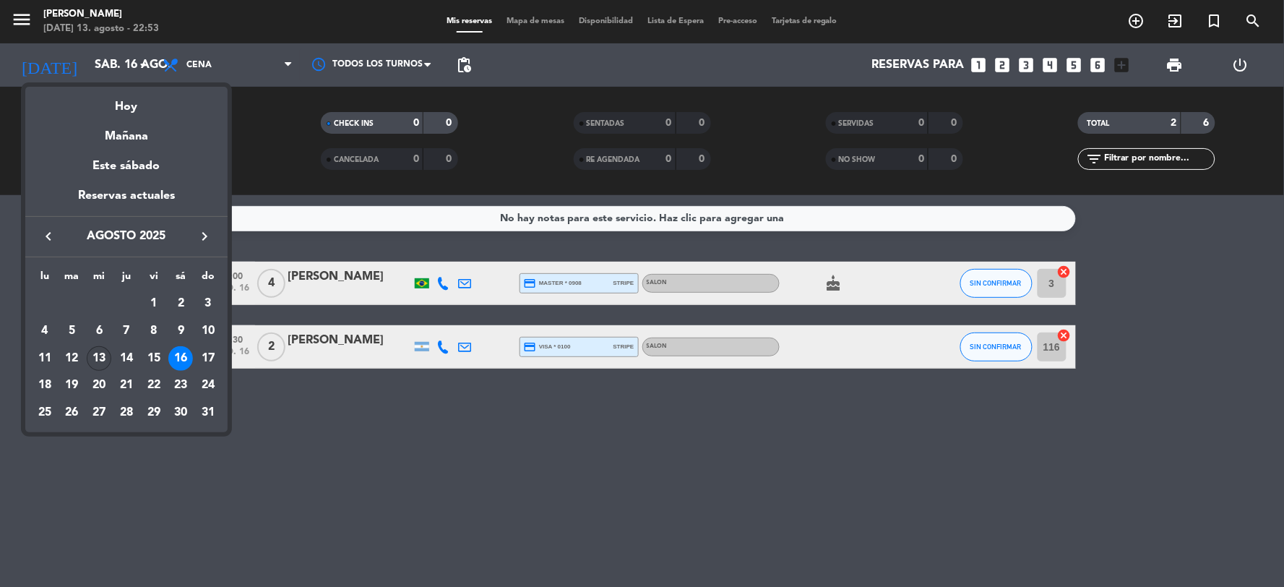
click at [107, 351] on div "13" at bounding box center [99, 358] width 25 height 25
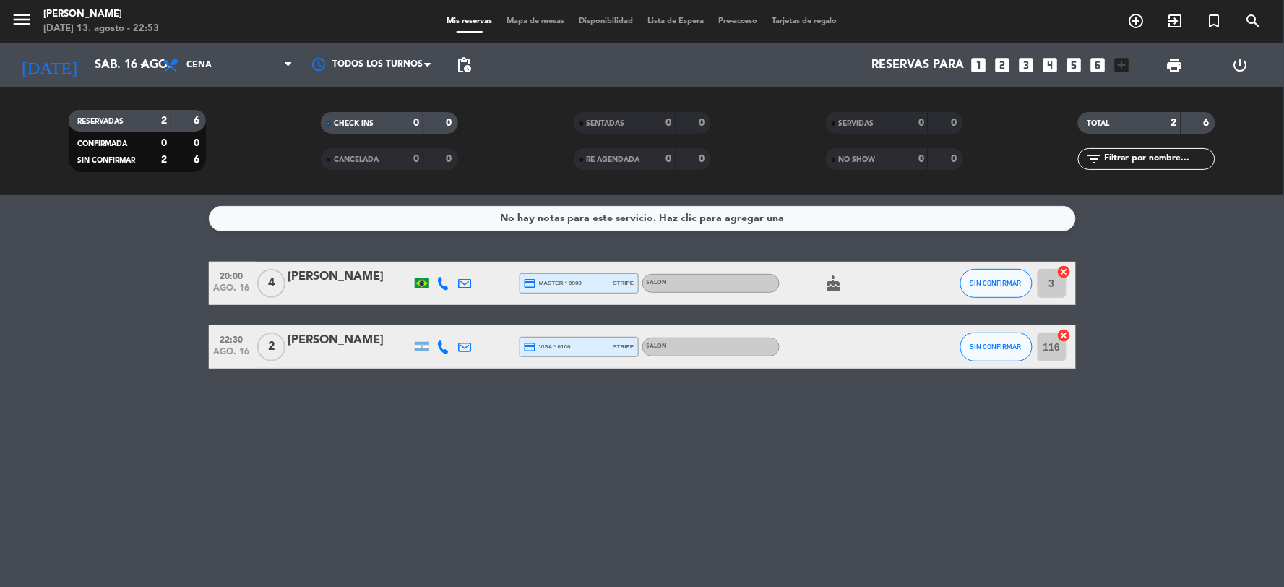
type input "[DATE]"
